Goal: Find specific page/section: Find specific page/section

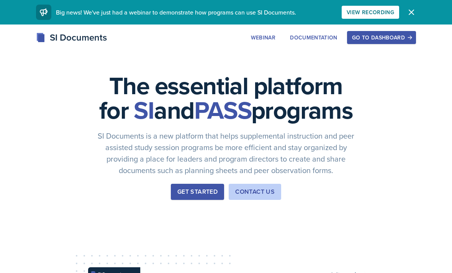
click at [384, 34] on div "Go to Dashboard" at bounding box center [381, 37] width 59 height 6
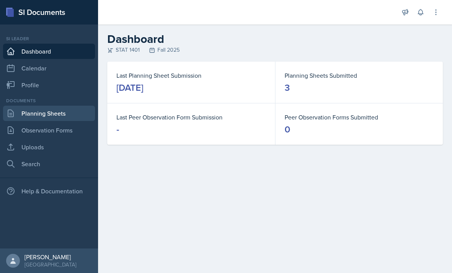
click at [15, 113] on link "Planning Sheets" at bounding box center [49, 113] width 92 height 15
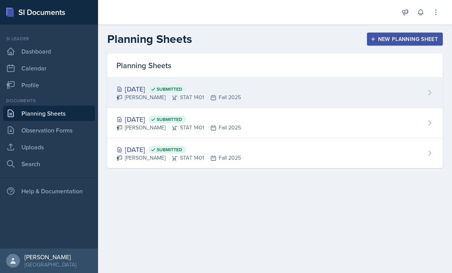
click at [426, 95] on icon at bounding box center [430, 93] width 8 height 8
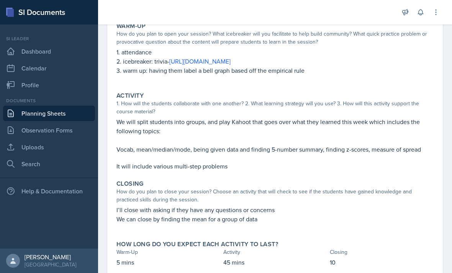
scroll to position [78, 0]
